Goal: Check status: Check status

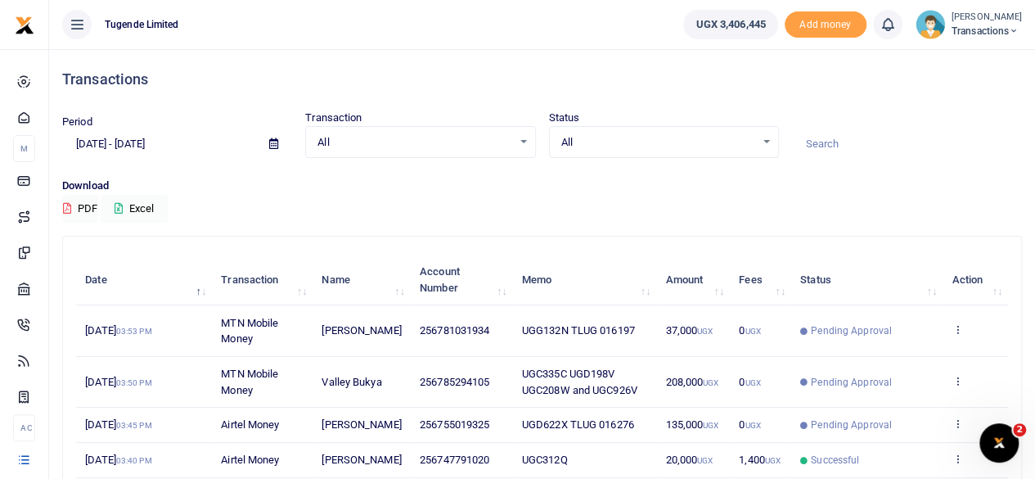
click at [274, 146] on icon at bounding box center [273, 143] width 9 height 11
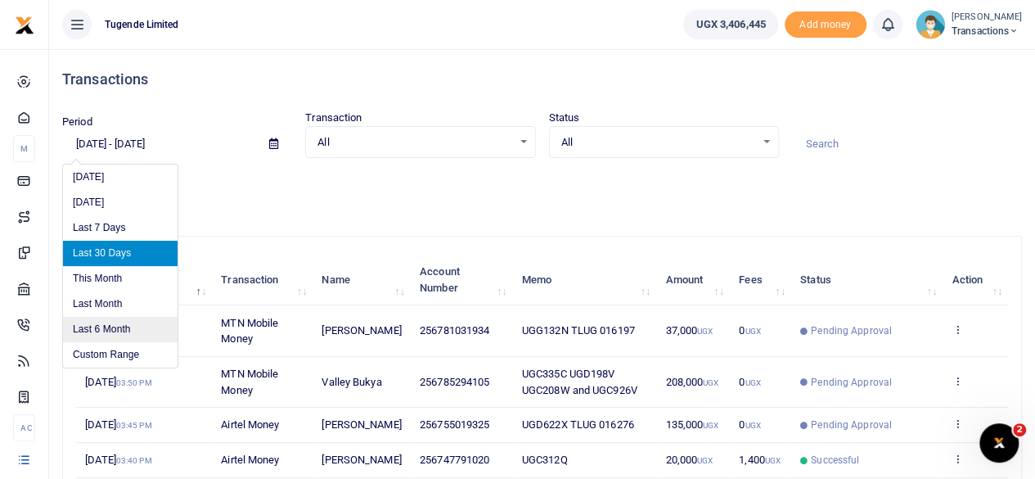
click at [94, 331] on li "Last 6 Month" at bounding box center [120, 329] width 115 height 25
type input "[DATE] - [DATE]"
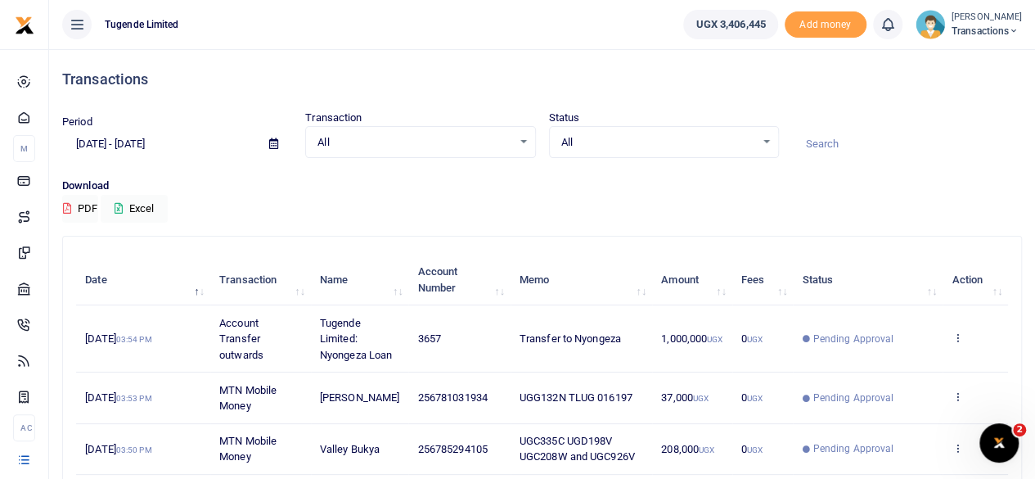
click at [846, 146] on input at bounding box center [907, 144] width 230 height 28
paste input "UFZ272N"
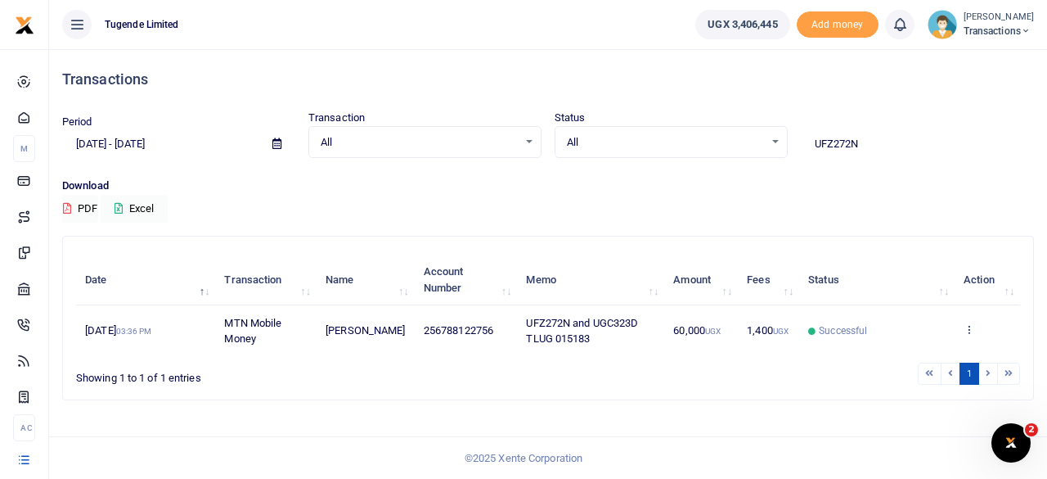
click at [867, 137] on input "UFZ272N" at bounding box center [917, 144] width 233 height 28
paste input "GA821L"
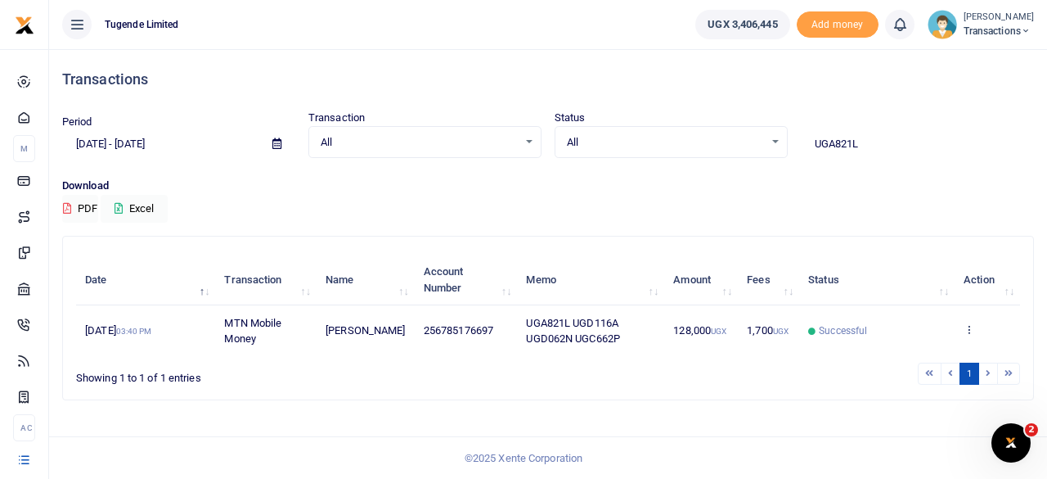
type input "UGA821L"
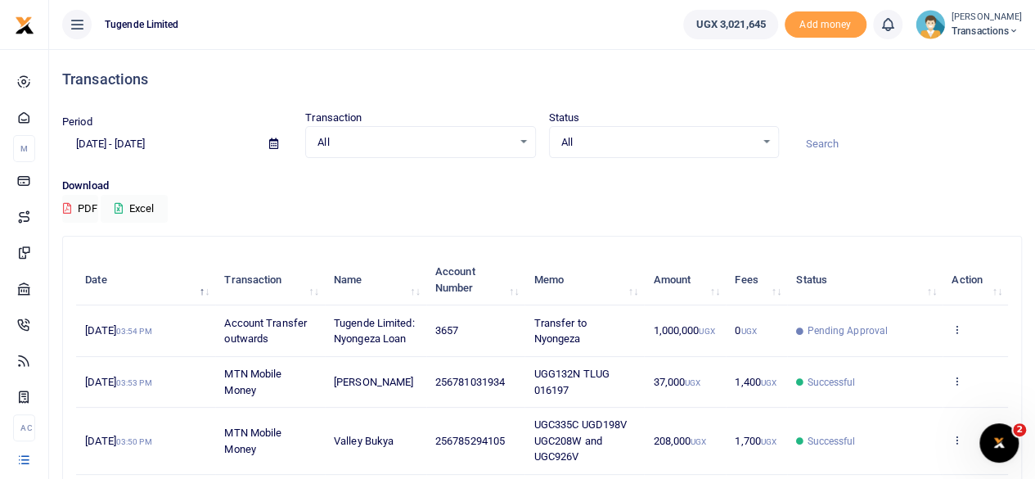
click at [845, 138] on input at bounding box center [907, 144] width 230 height 28
paste input "UGA821L"
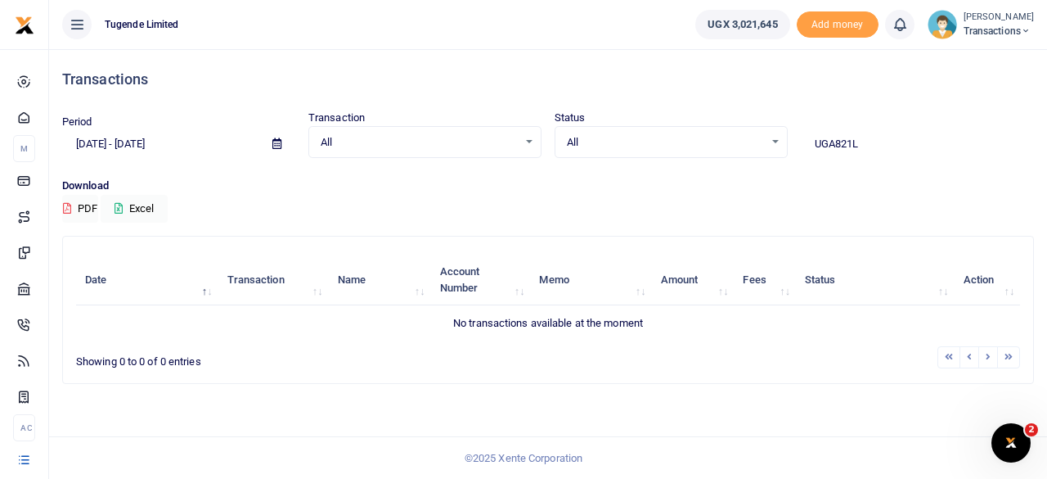
type input "UGA821L"
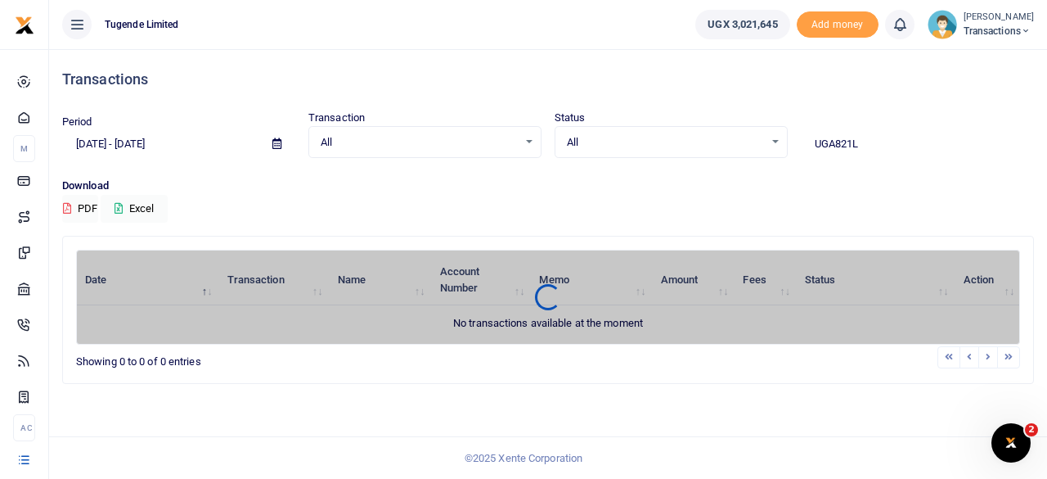
click at [277, 141] on icon at bounding box center [276, 143] width 9 height 11
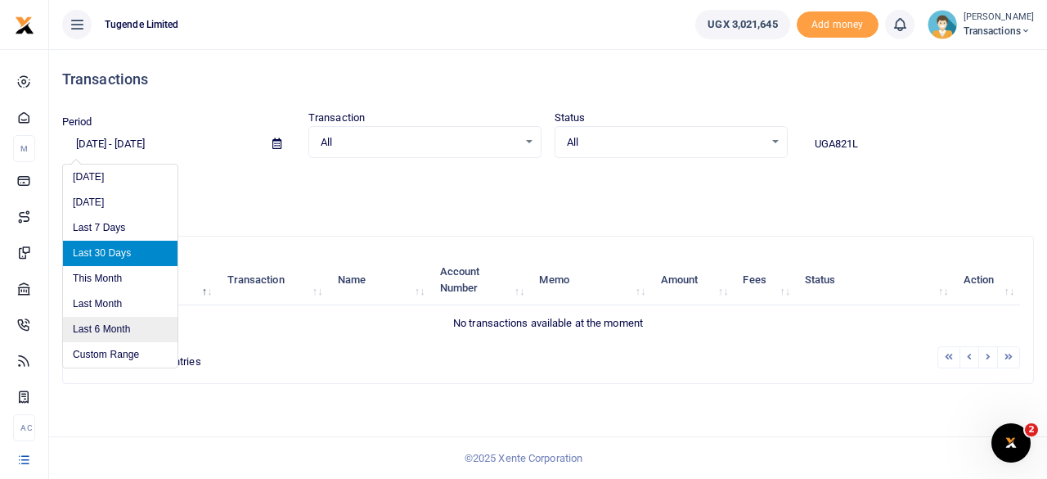
click at [106, 328] on li "Last 6 Month" at bounding box center [120, 329] width 115 height 25
type input "[DATE] - [DATE]"
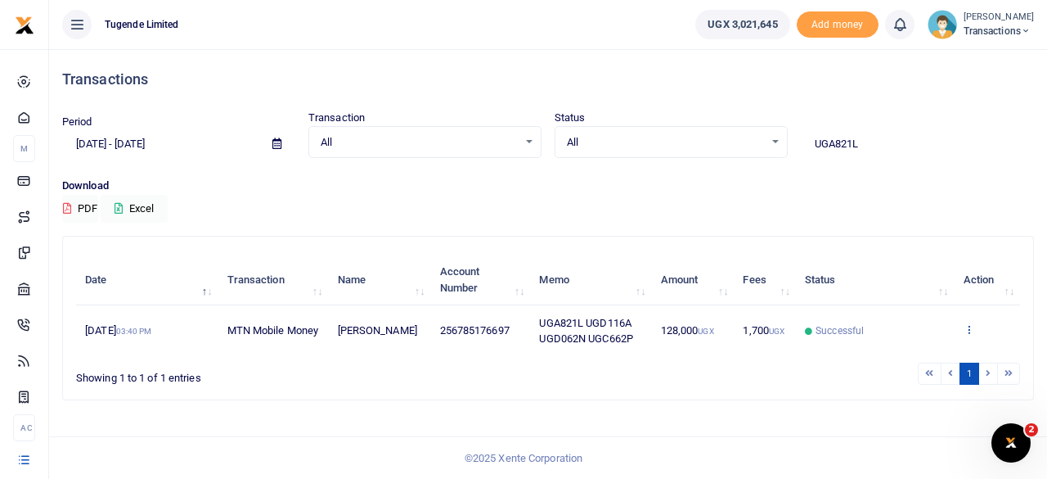
click at [967, 326] on icon at bounding box center [969, 328] width 11 height 11
click at [939, 354] on link "View details" at bounding box center [955, 357] width 129 height 23
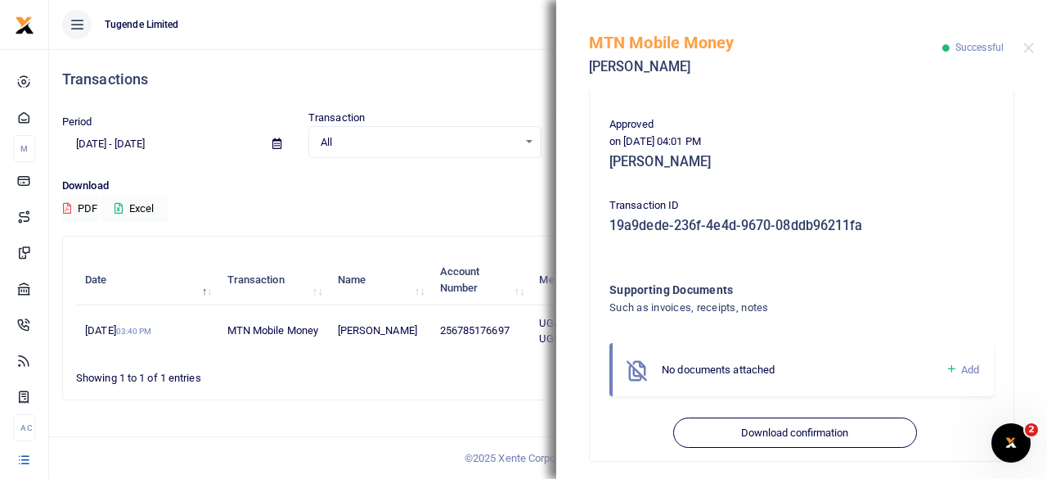
scroll to position [390, 0]
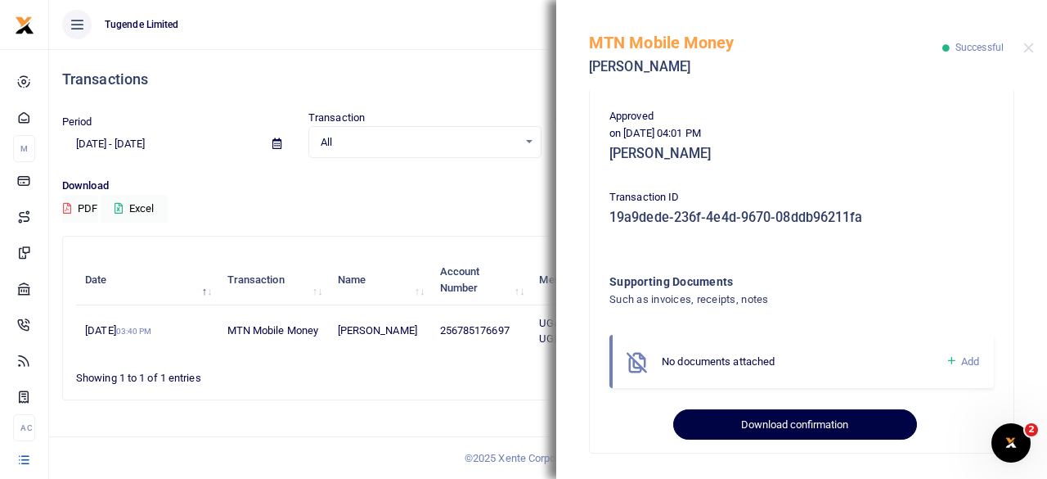
click at [803, 419] on button "Download confirmation" at bounding box center [794, 424] width 243 height 31
